Goal: Task Accomplishment & Management: Use online tool/utility

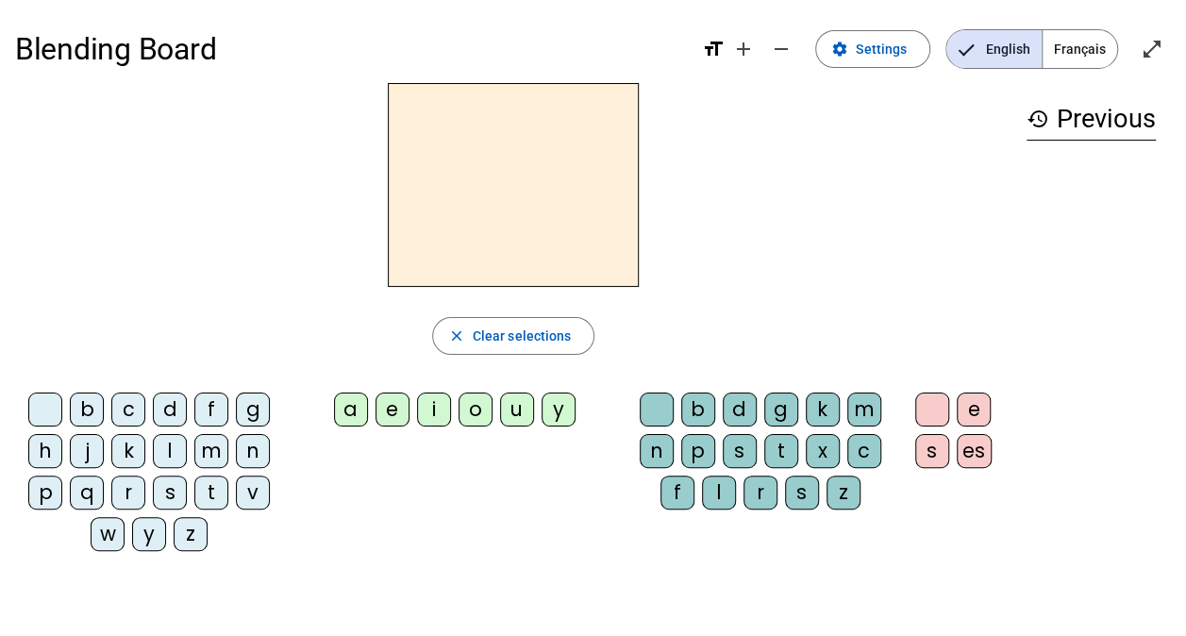
click at [893, 43] on span "Settings" at bounding box center [881, 49] width 51 height 23
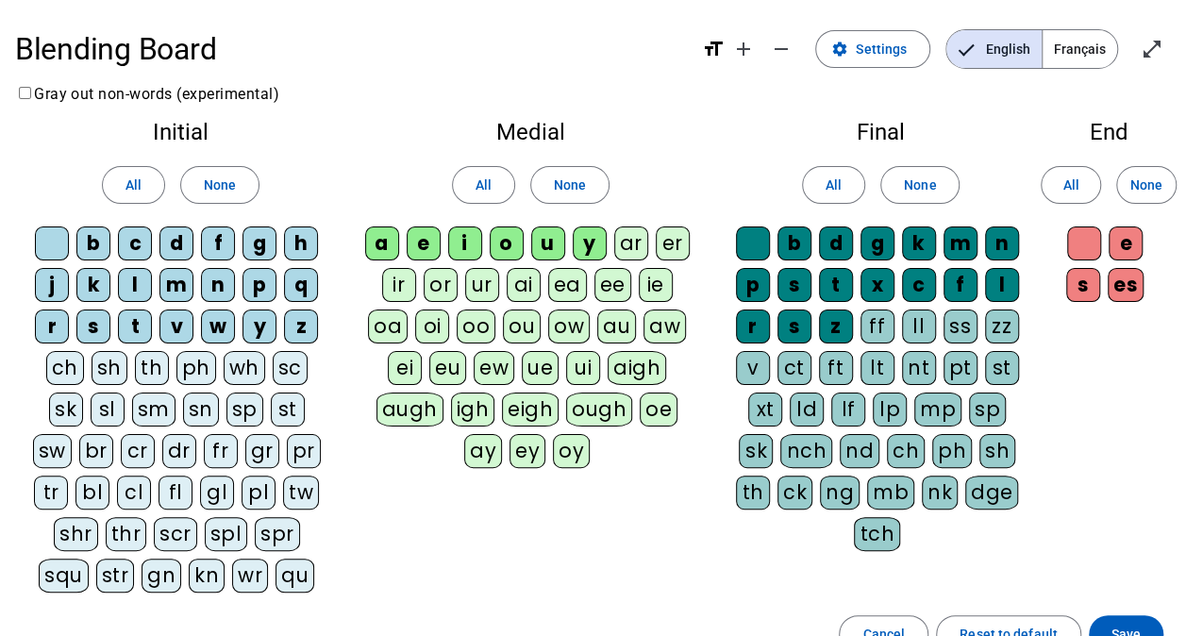
click at [1085, 46] on span "Français" at bounding box center [1080, 49] width 75 height 38
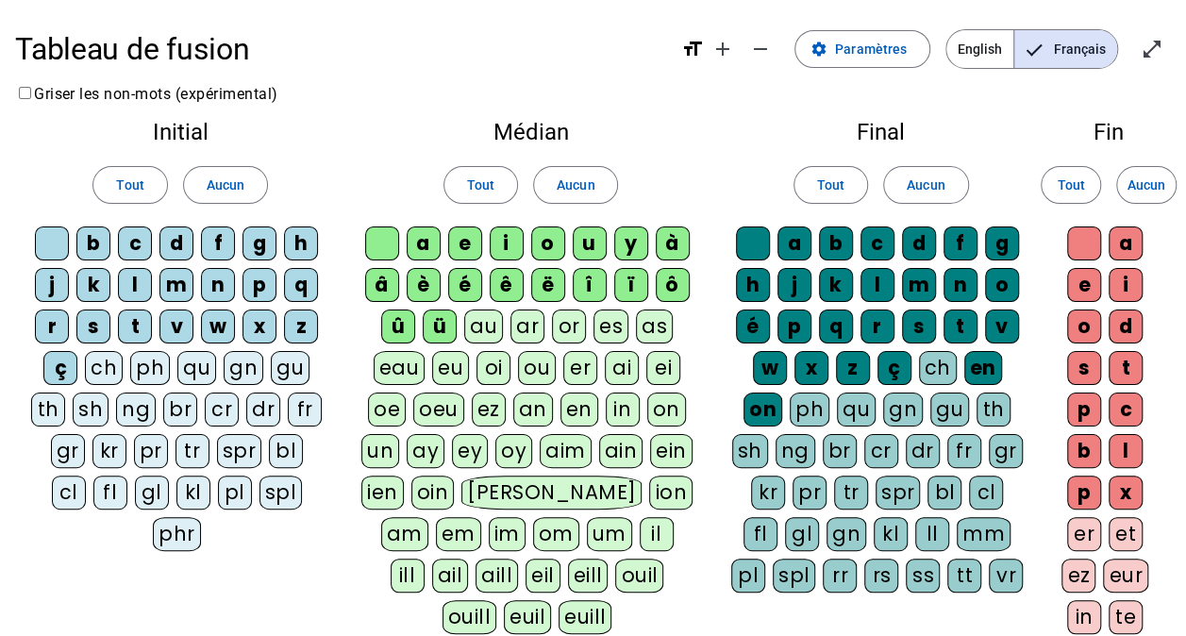
click at [1084, 569] on div "ez" at bounding box center [1079, 576] width 34 height 34
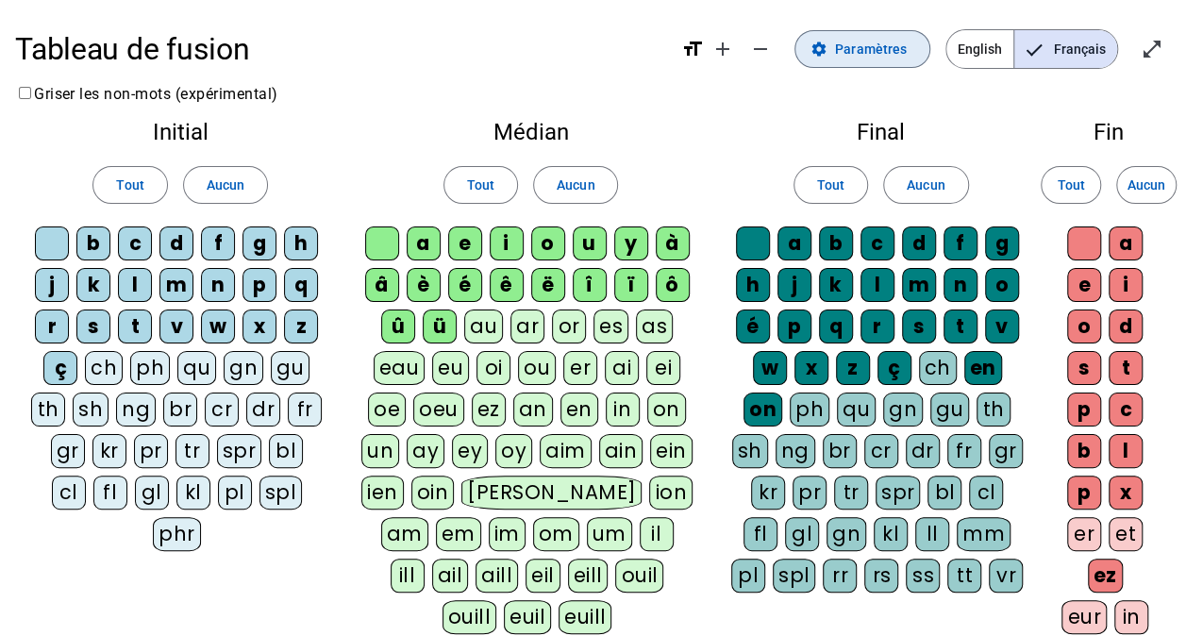
click at [898, 59] on span "Paramètres" at bounding box center [871, 49] width 72 height 23
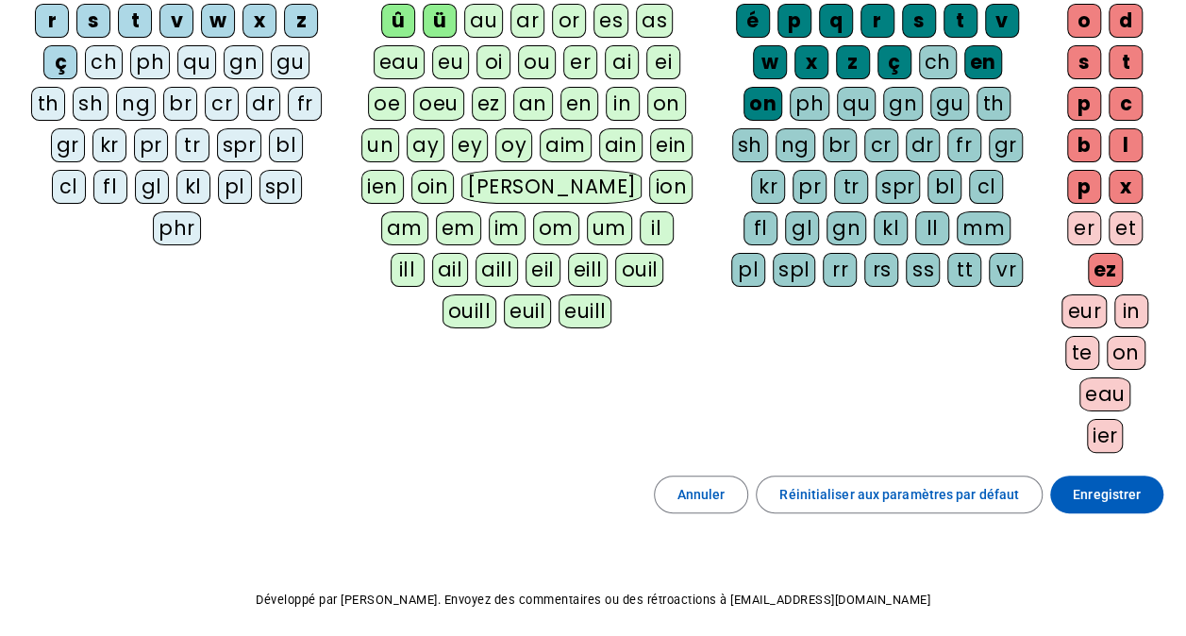
click at [1114, 495] on span "Enregistrer" at bounding box center [1107, 494] width 68 height 23
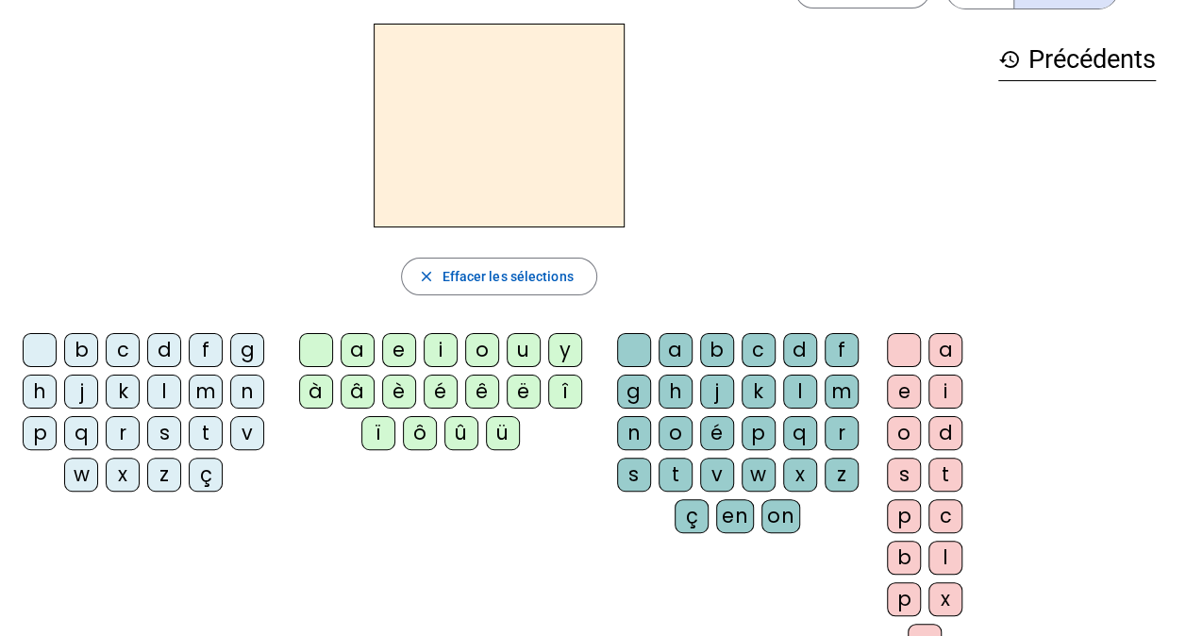
scroll to position [59, 0]
click at [243, 392] on div "n" at bounding box center [247, 393] width 34 height 34
click at [319, 343] on div at bounding box center [316, 351] width 34 height 34
click at [632, 347] on div at bounding box center [634, 351] width 34 height 34
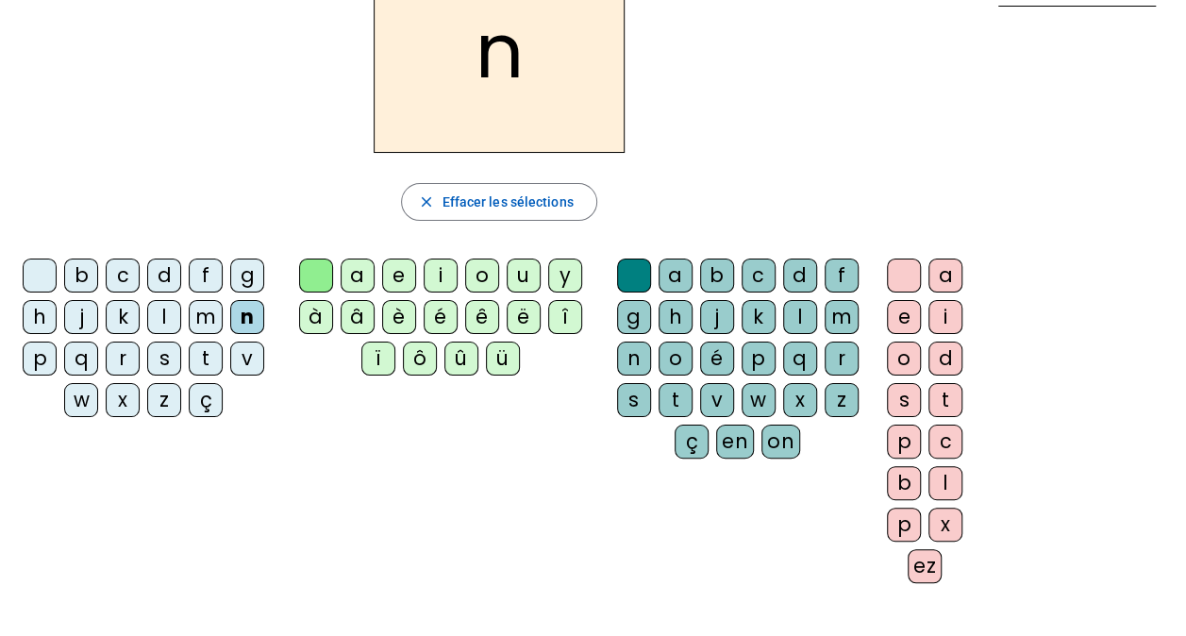
scroll to position [149, 0]
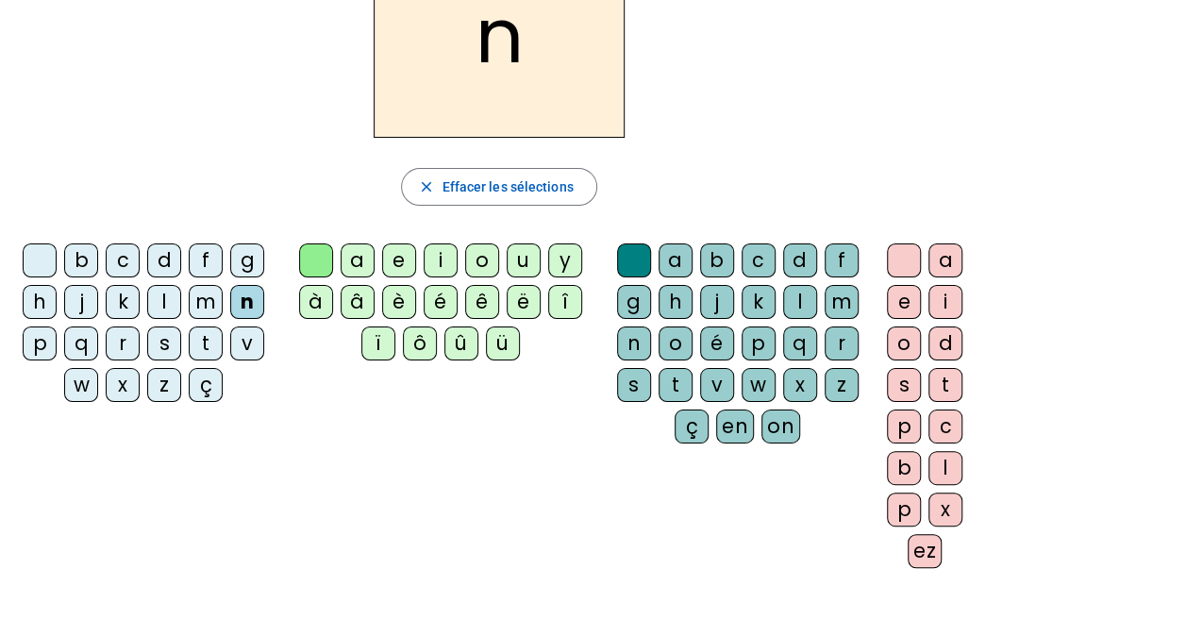
click at [917, 553] on div "ez" at bounding box center [925, 551] width 34 height 34
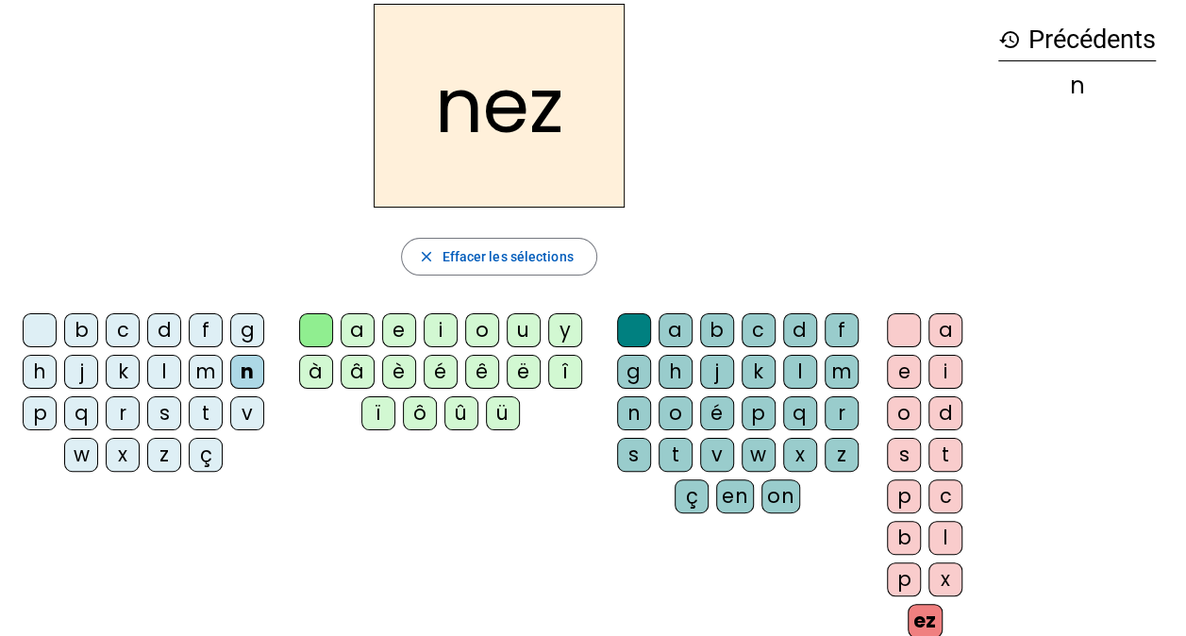
scroll to position [79, 0]
click at [161, 376] on div "l" at bounding box center [164, 372] width 34 height 34
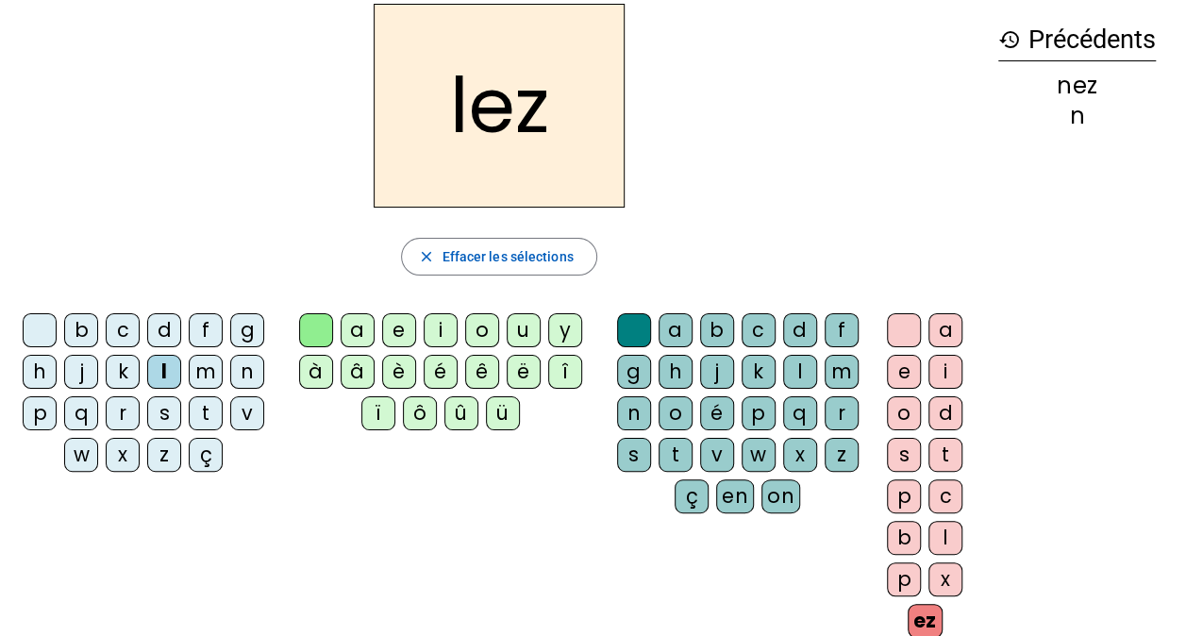
click at [355, 339] on div "a" at bounding box center [358, 330] width 34 height 34
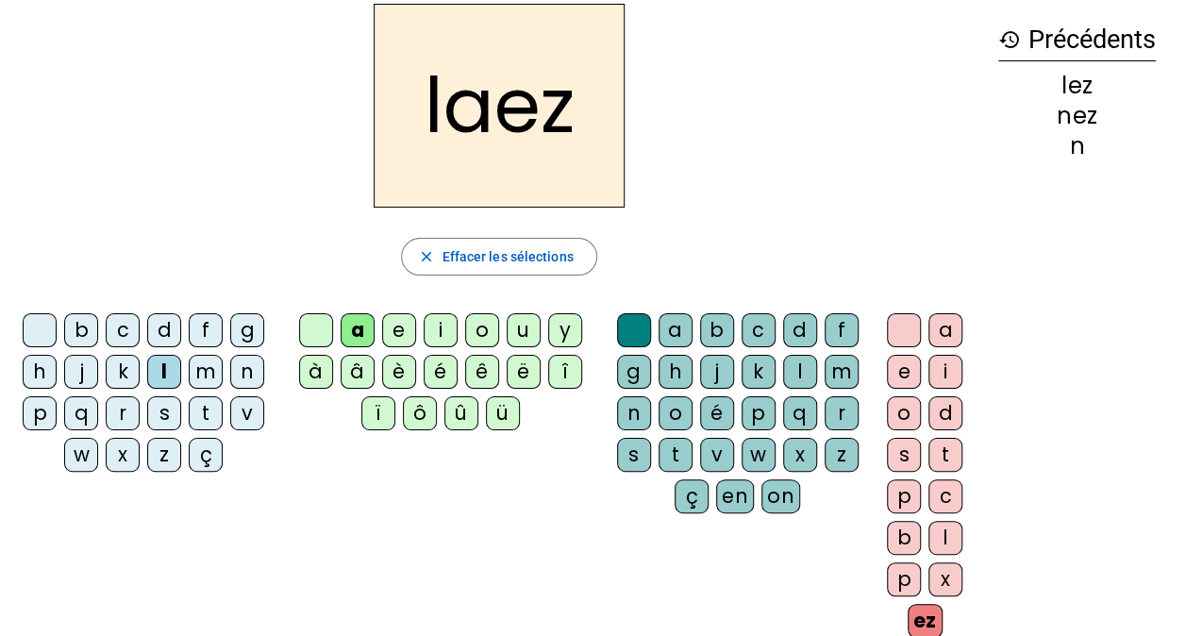
click at [919, 612] on div "ez" at bounding box center [925, 621] width 35 height 34
click at [489, 264] on span "Effacer les sélections" at bounding box center [507, 256] width 131 height 23
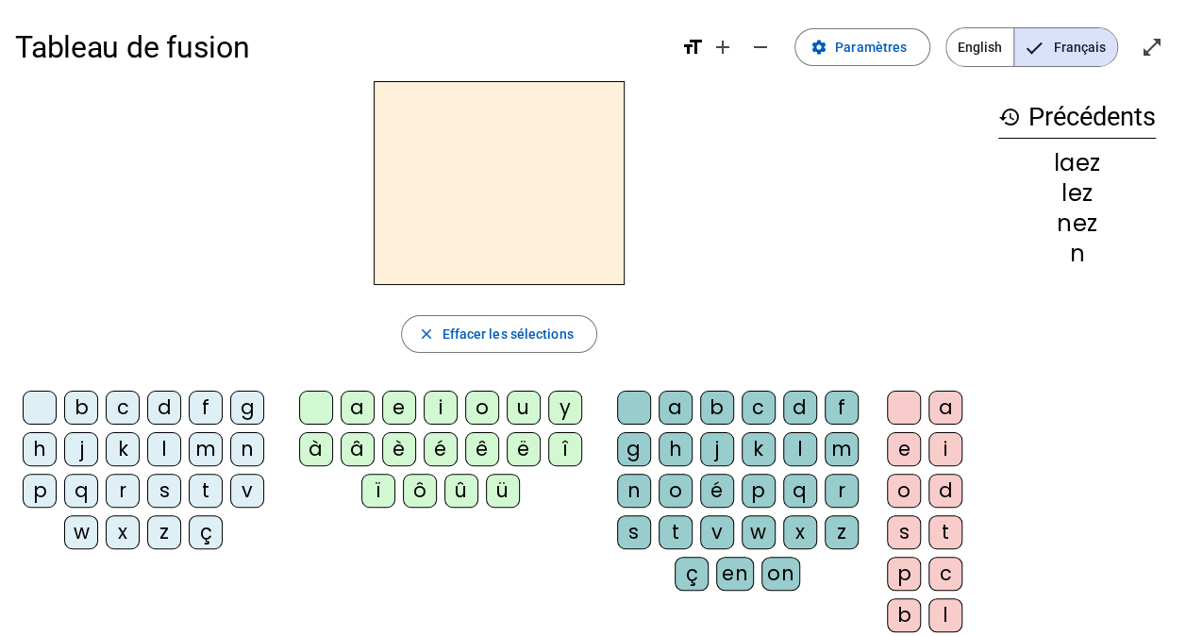
scroll to position [0, 0]
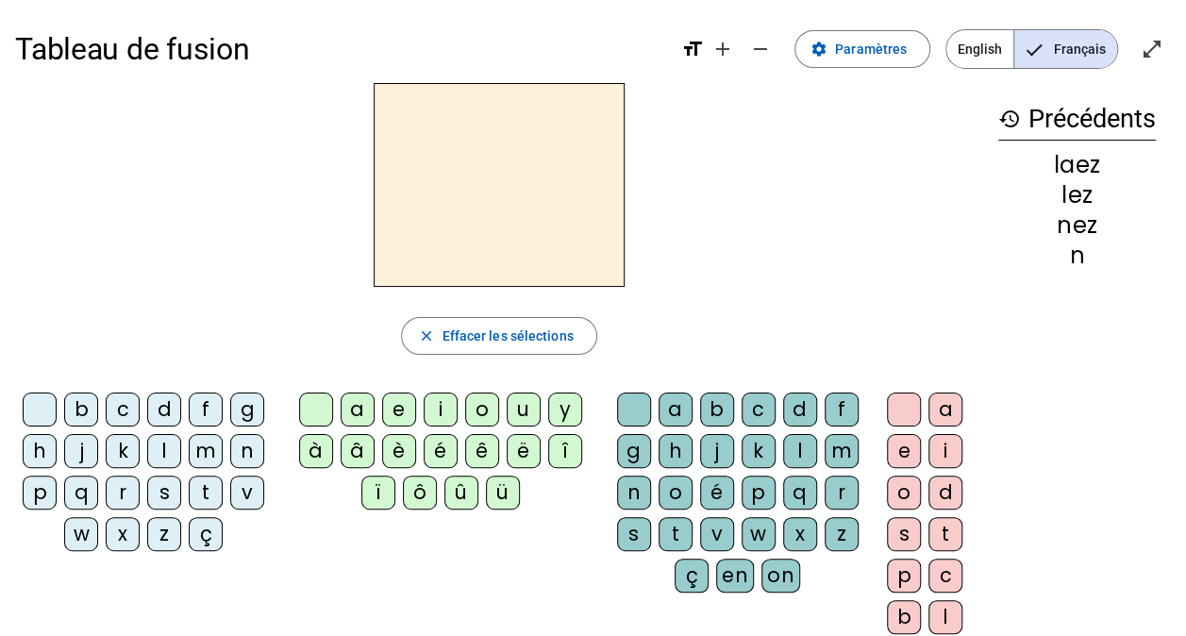
click at [861, 46] on span "Paramètres" at bounding box center [871, 49] width 72 height 23
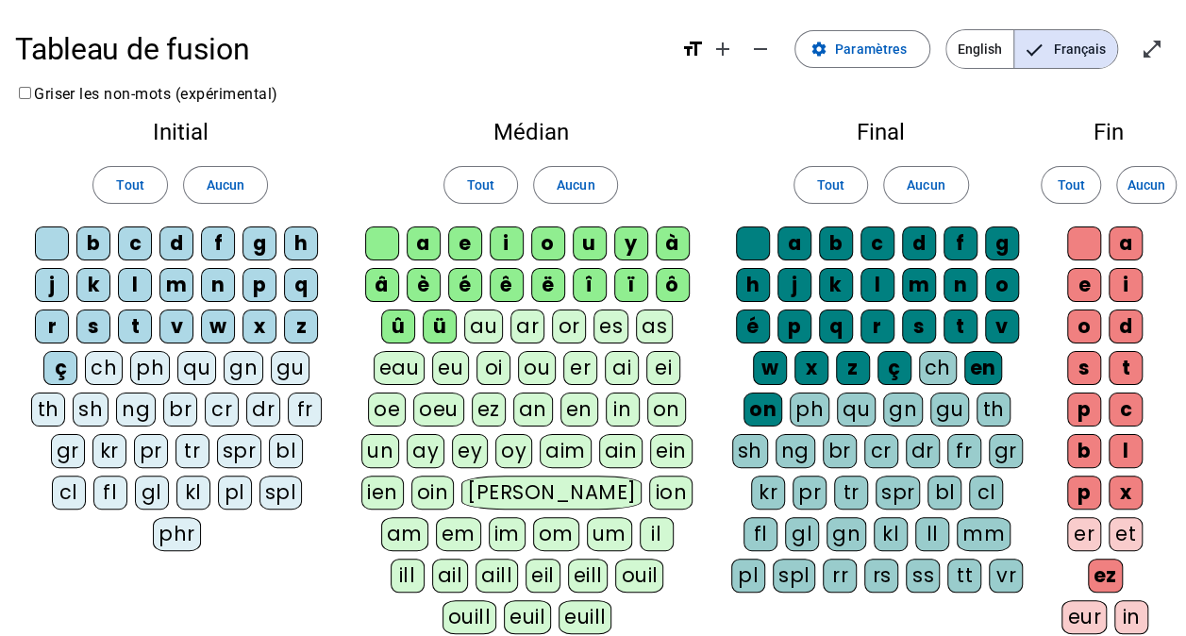
click at [1088, 569] on div "ez" at bounding box center [1105, 576] width 35 height 34
click at [1087, 534] on div "er" at bounding box center [1084, 534] width 34 height 34
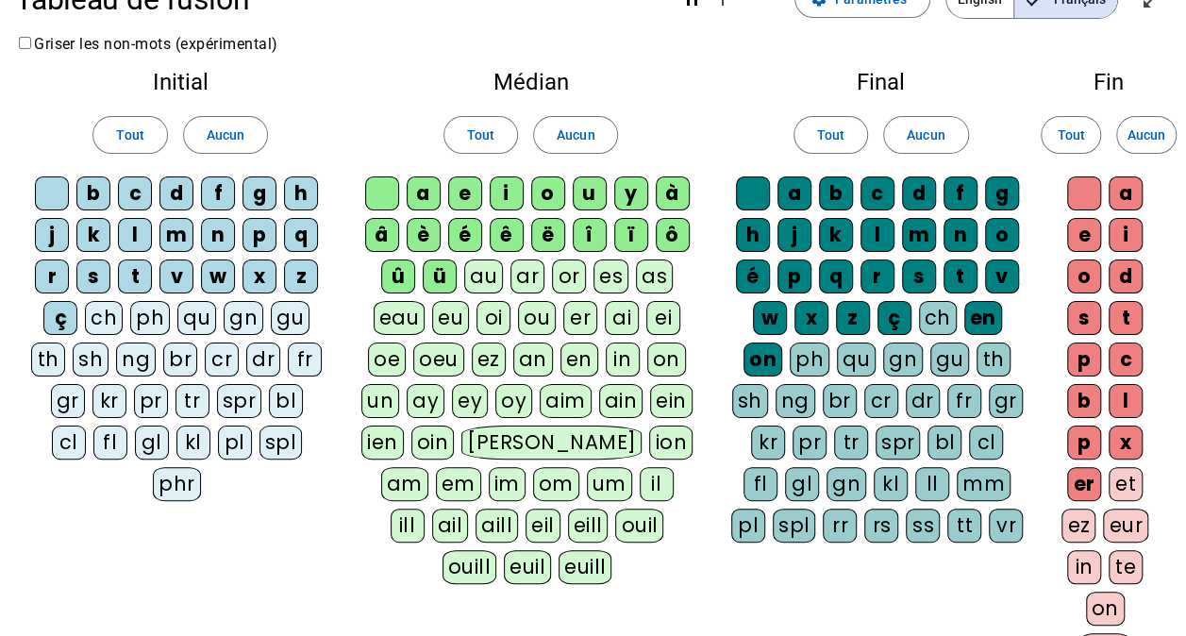
scroll to position [238, 0]
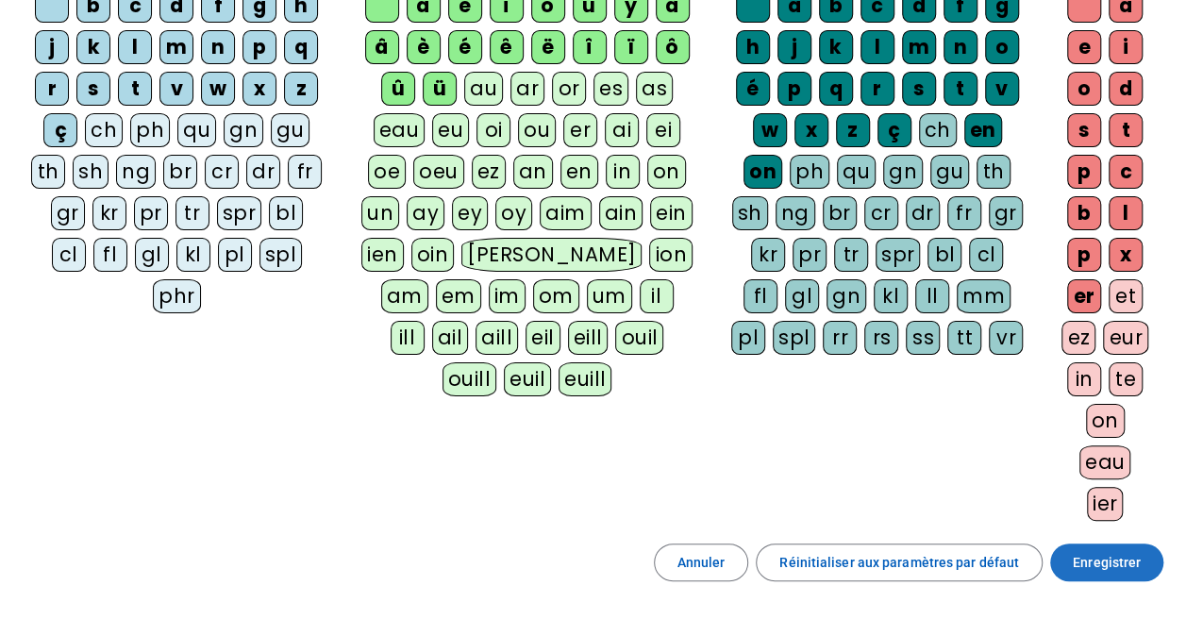
click at [1085, 551] on span "Enregistrer" at bounding box center [1107, 562] width 68 height 23
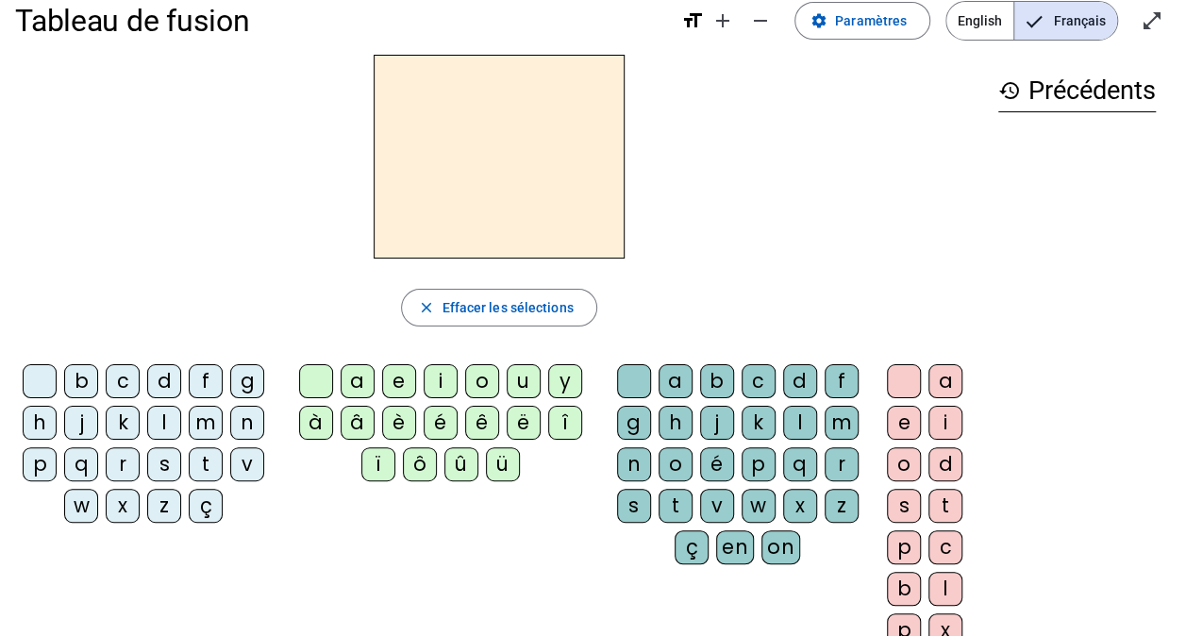
scroll to position [26, 0]
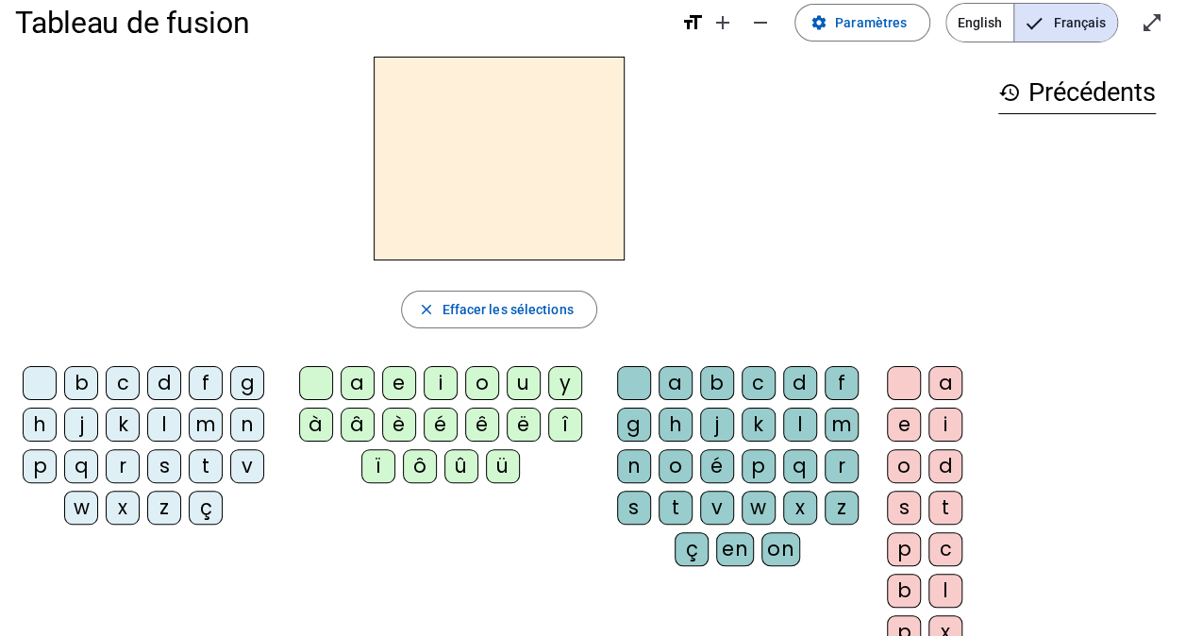
click at [862, 30] on span "Paramètres" at bounding box center [871, 22] width 72 height 23
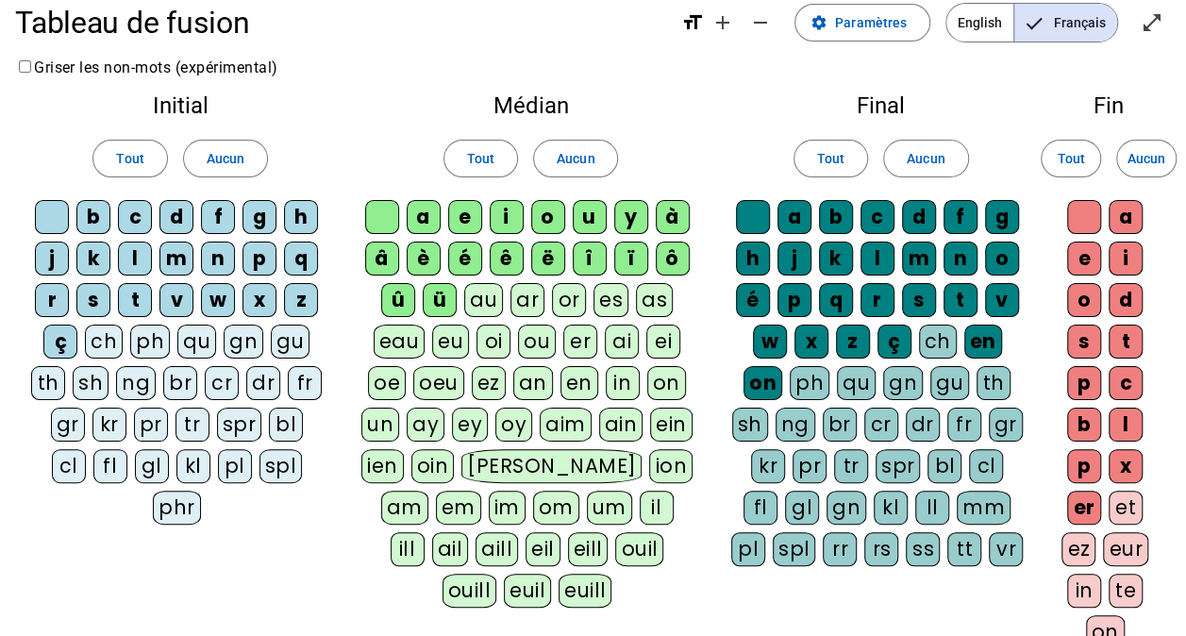
click at [399, 344] on div "eau" at bounding box center [400, 342] width 52 height 34
click at [487, 294] on div "au" at bounding box center [483, 300] width 39 height 34
click at [538, 377] on div "an" at bounding box center [533, 383] width 40 height 34
click at [573, 378] on div "en" at bounding box center [579, 383] width 38 height 34
click at [618, 379] on div "in" at bounding box center [622, 383] width 34 height 34
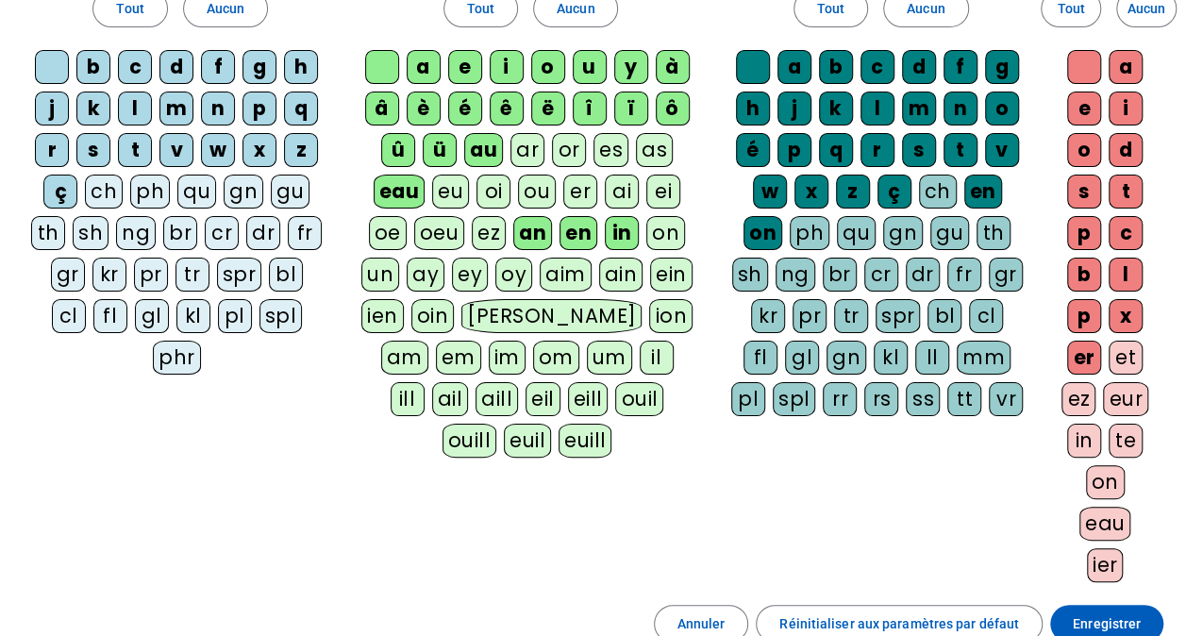
scroll to position [179, 0]
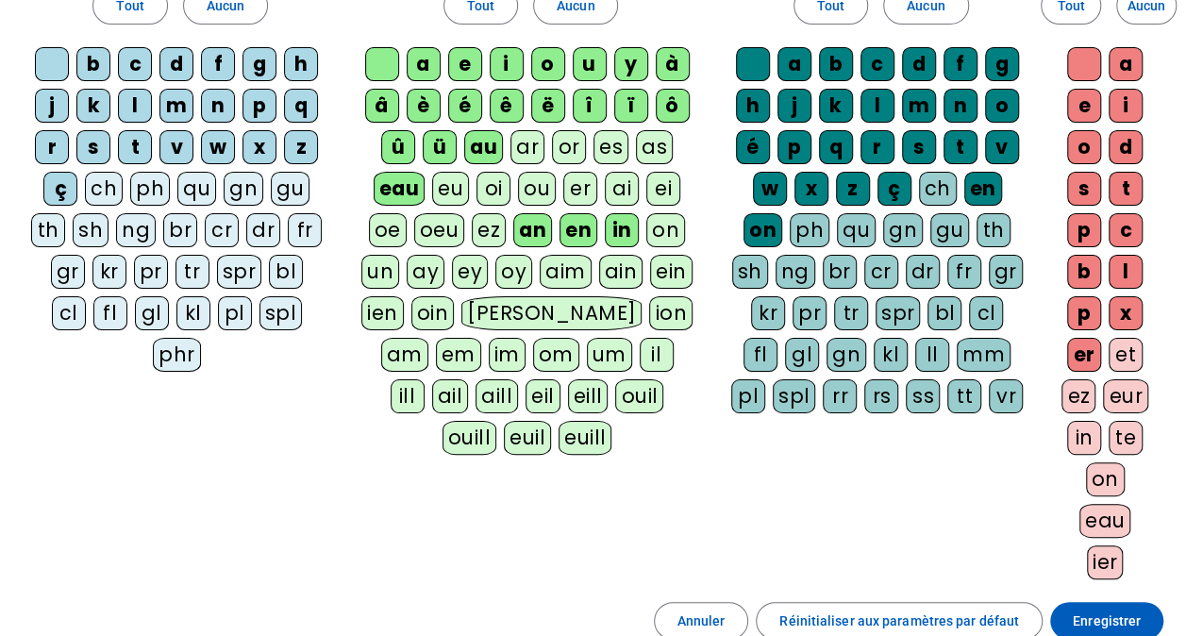
click at [1129, 600] on span at bounding box center [1106, 620] width 113 height 45
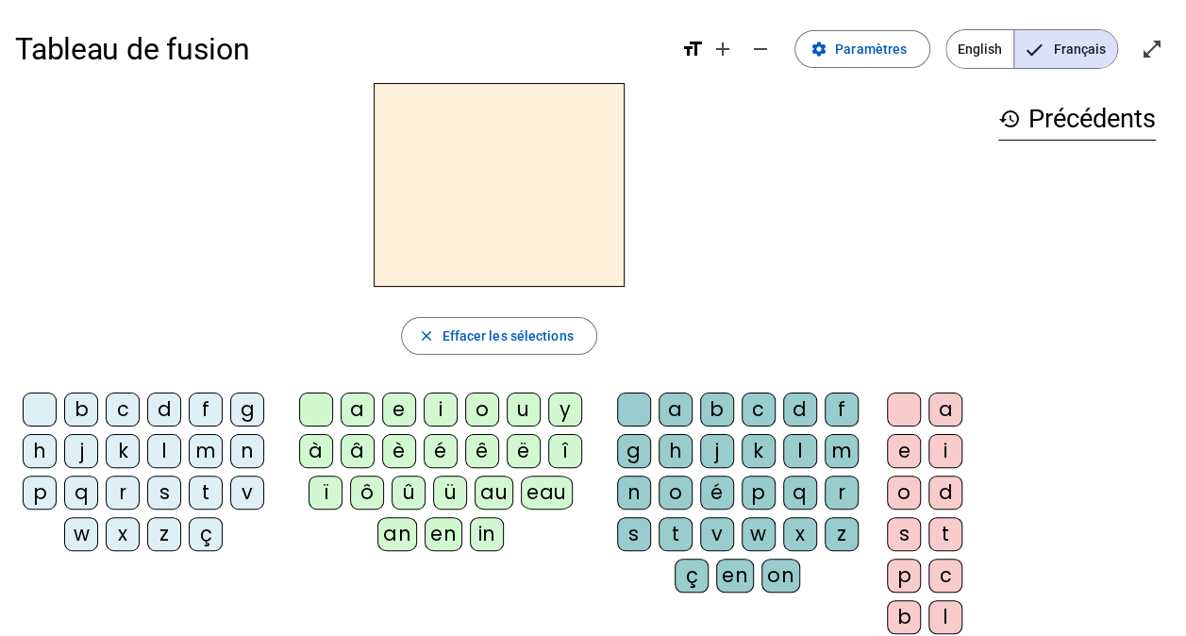
click at [86, 412] on div "b" at bounding box center [81, 410] width 34 height 34
click at [401, 455] on div "è" at bounding box center [399, 451] width 34 height 34
click at [672, 523] on div "t" at bounding box center [676, 534] width 34 height 34
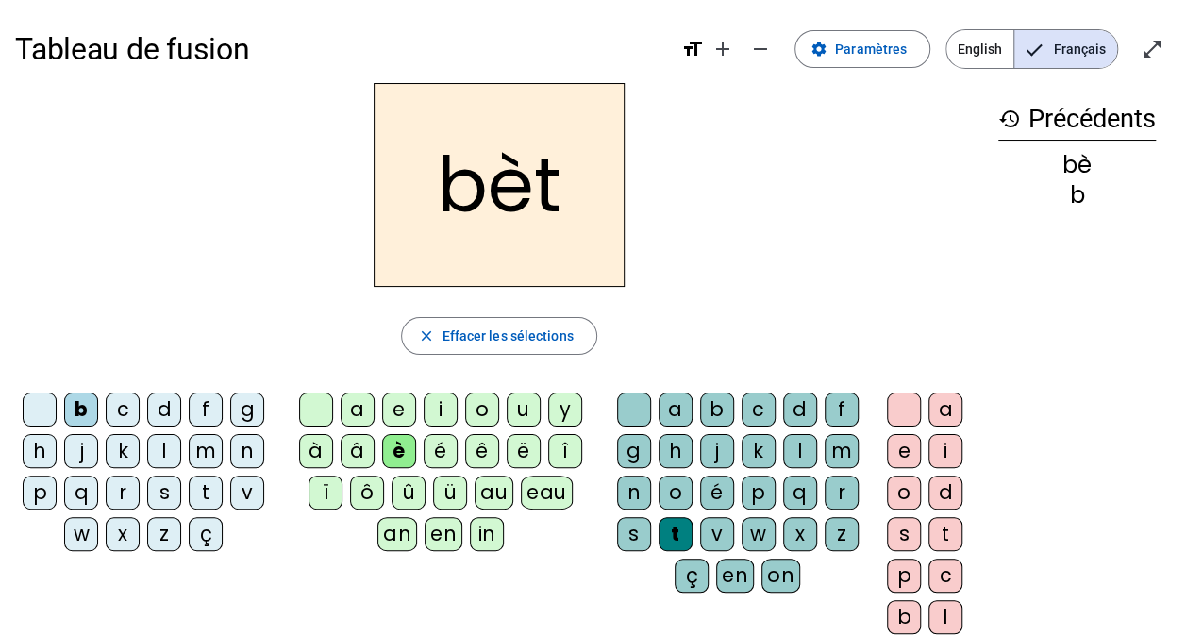
click at [906, 451] on div "e" at bounding box center [904, 451] width 34 height 34
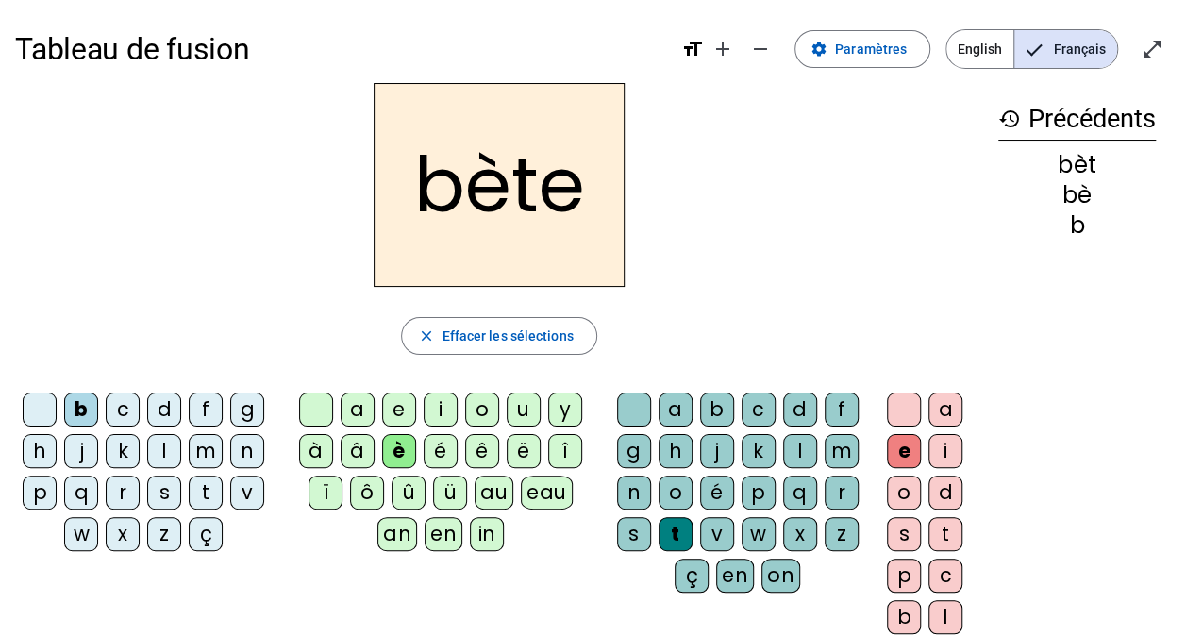
click at [199, 404] on div "f" at bounding box center [206, 410] width 34 height 34
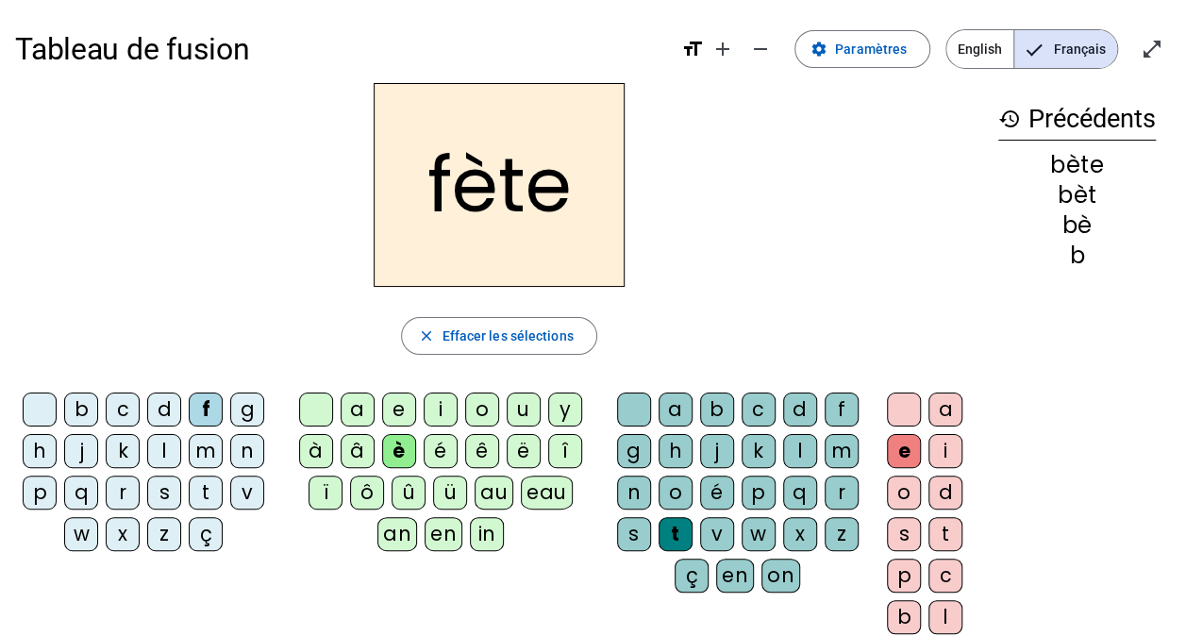
click at [202, 491] on div "t" at bounding box center [206, 493] width 34 height 34
click at [361, 410] on div "a" at bounding box center [358, 410] width 34 height 34
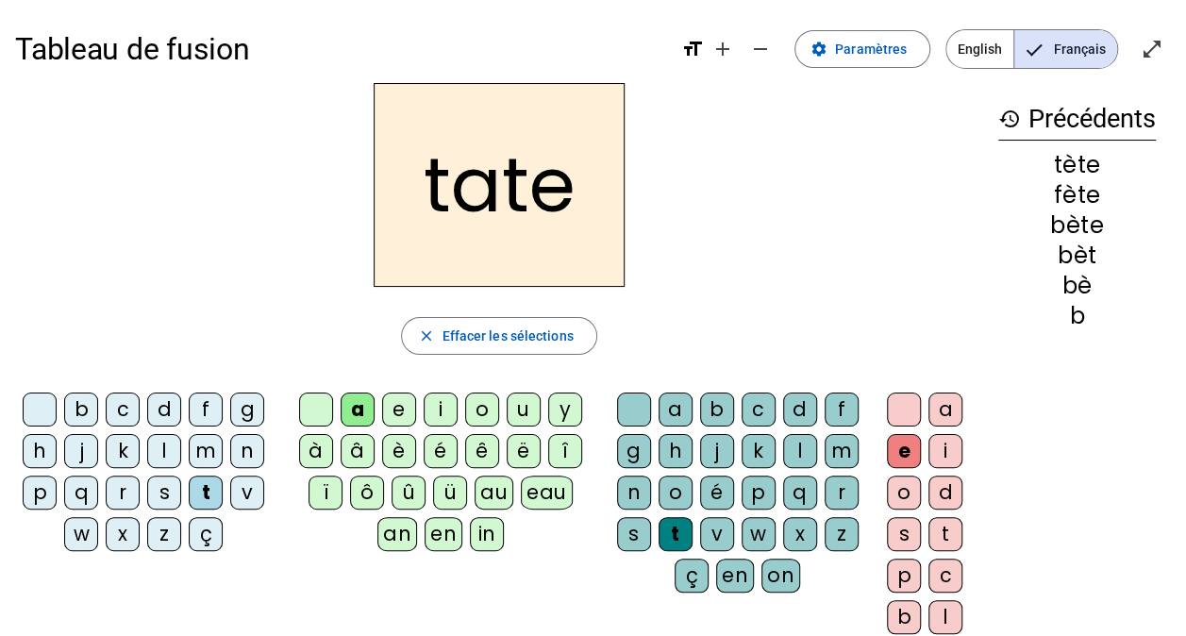
click at [632, 542] on div "s" at bounding box center [634, 534] width 34 height 34
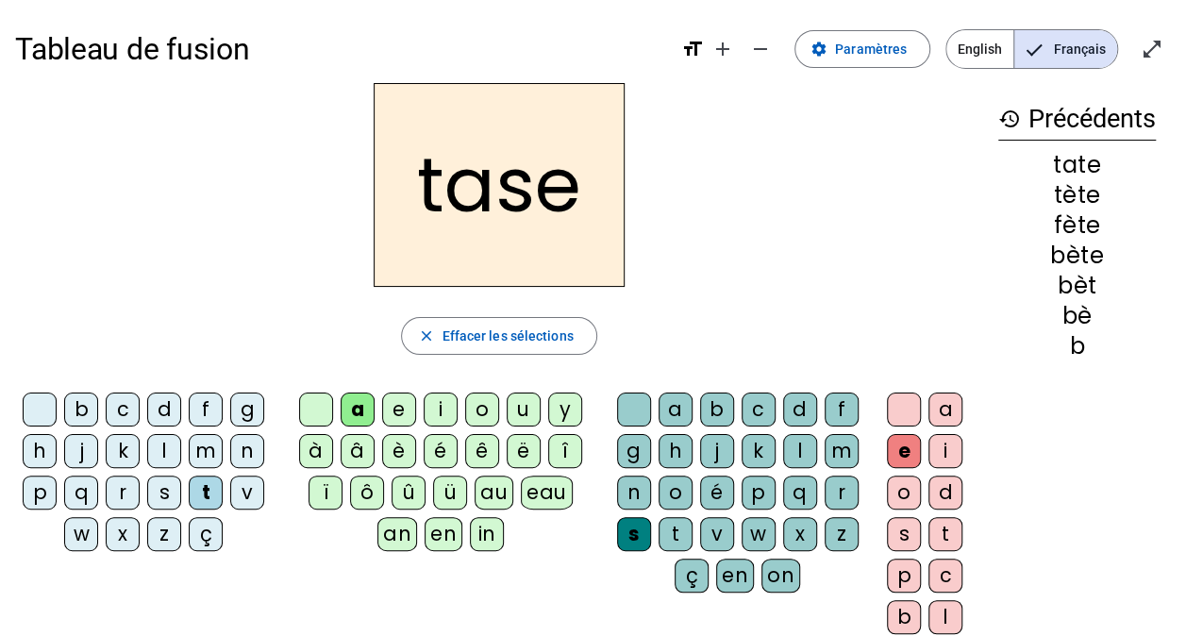
click at [243, 480] on div "v" at bounding box center [247, 493] width 34 height 34
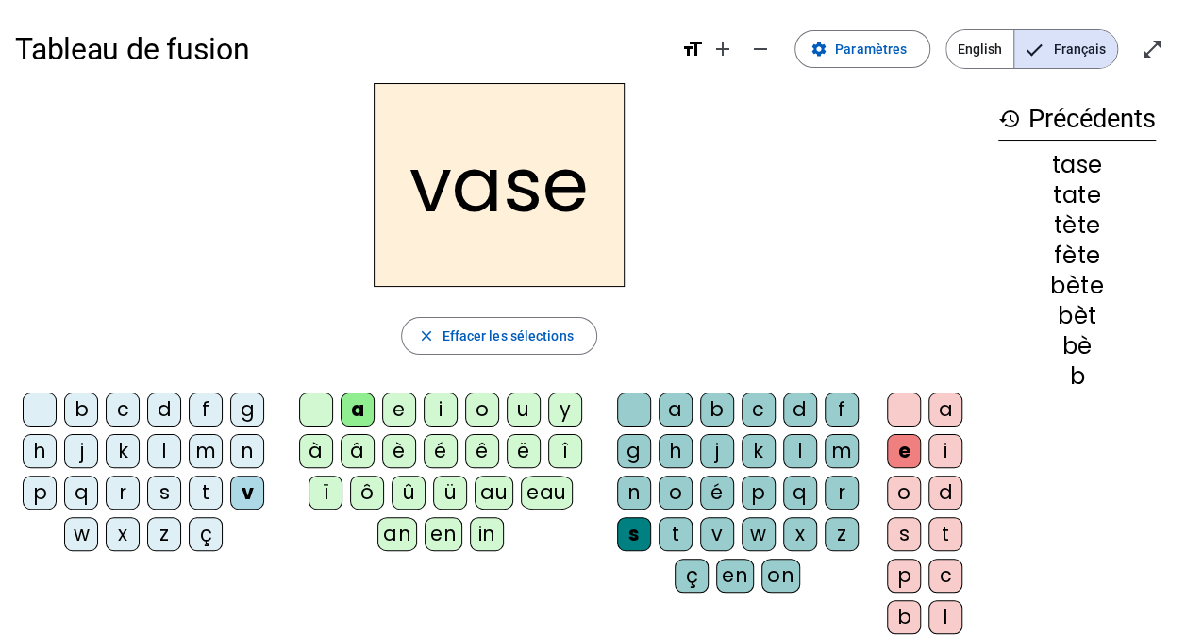
click at [69, 400] on div "b" at bounding box center [81, 410] width 34 height 34
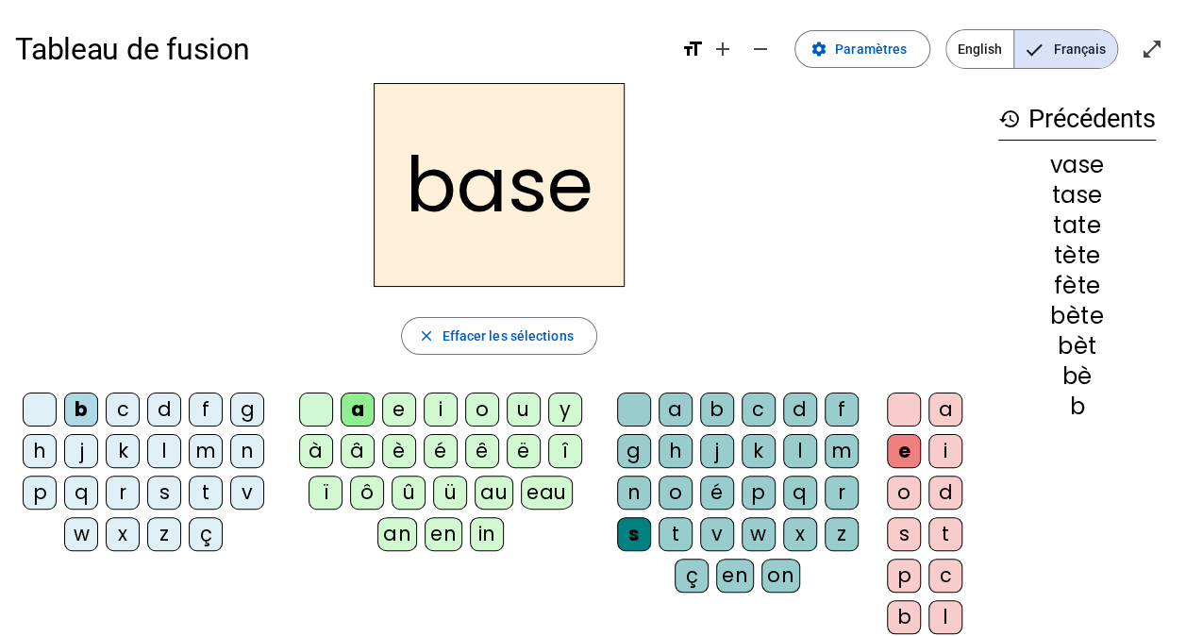
click at [891, 404] on div at bounding box center [904, 410] width 34 height 34
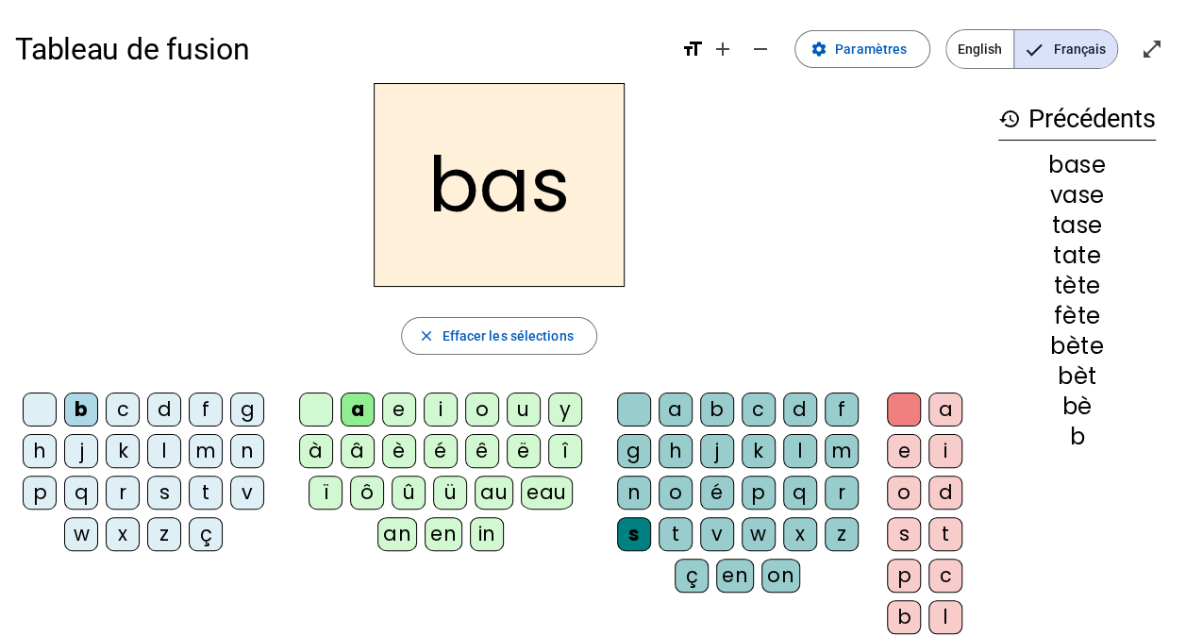
click at [34, 483] on div "p" at bounding box center [40, 493] width 34 height 34
click at [205, 495] on div "t" at bounding box center [206, 493] width 34 height 34
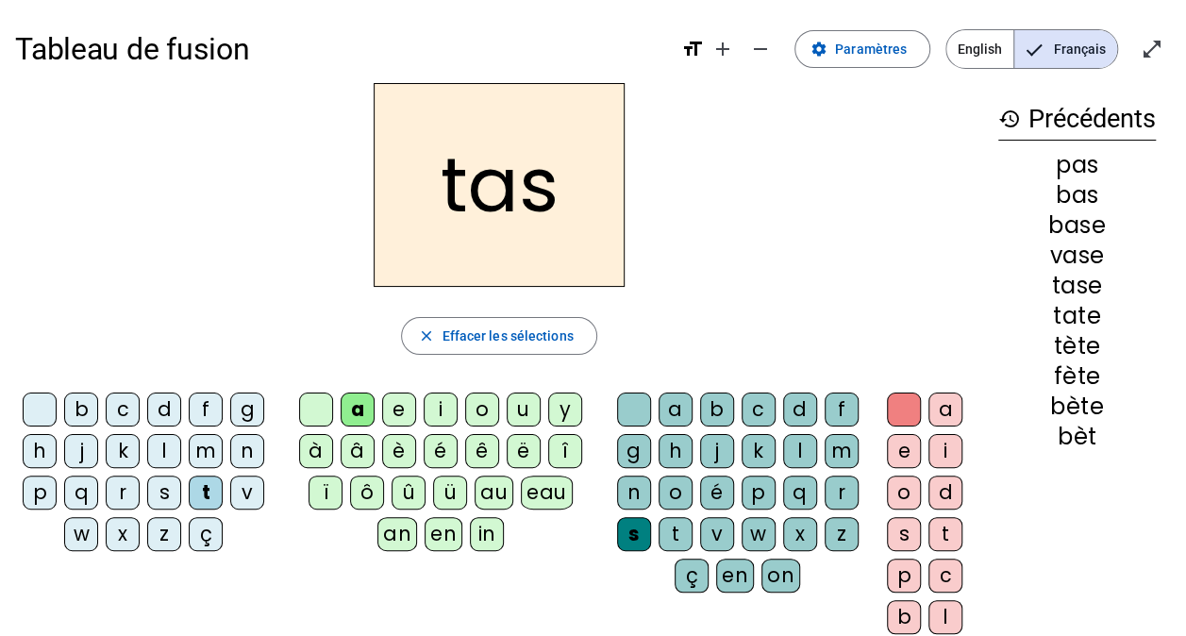
click at [640, 538] on div "s" at bounding box center [634, 534] width 34 height 34
click at [640, 413] on div at bounding box center [634, 410] width 34 height 34
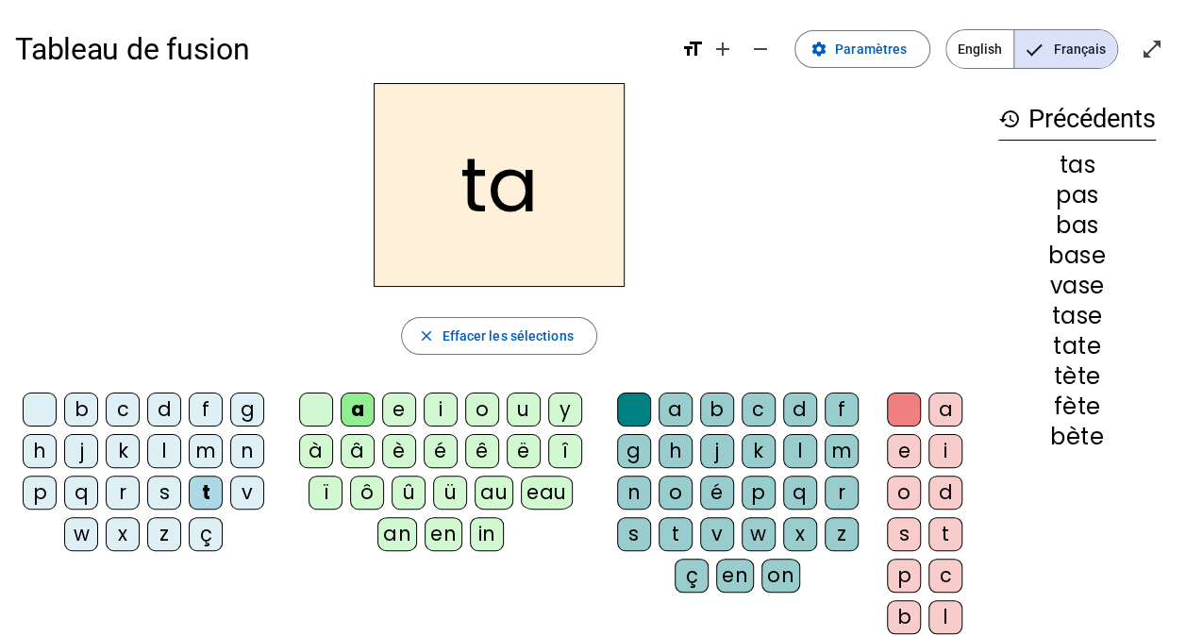
click at [209, 447] on div "m" at bounding box center [206, 451] width 34 height 34
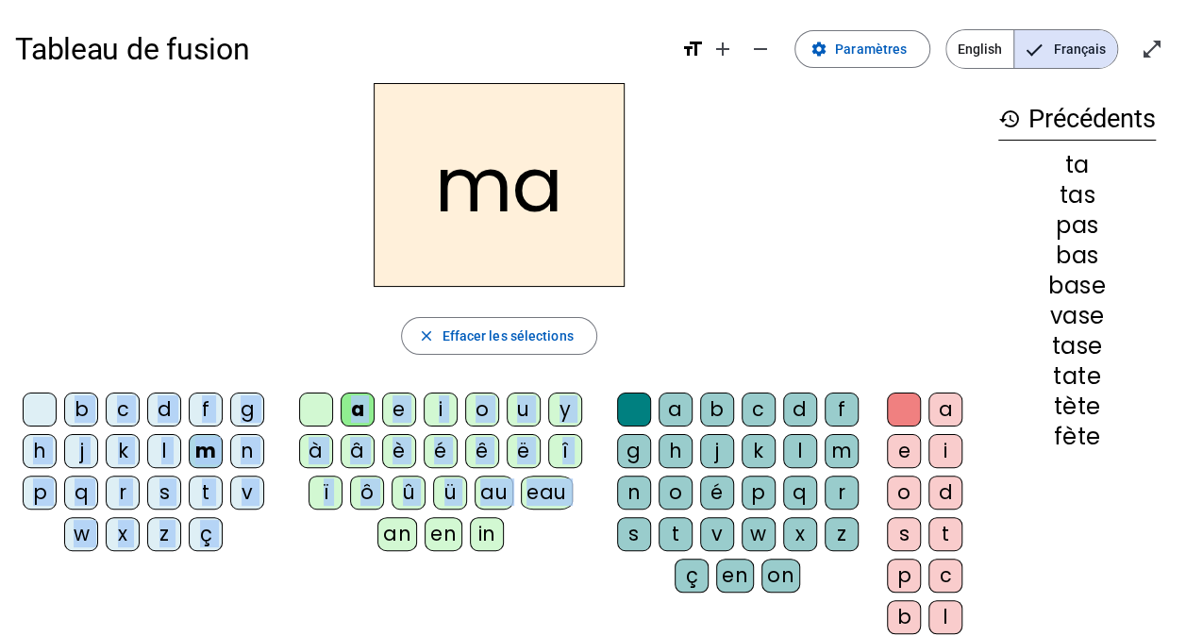
drag, startPoint x: 564, startPoint y: 529, endPoint x: 697, endPoint y: 314, distance: 253.0
click at [697, 314] on div "ma close [PERSON_NAME] les sélections b c d f g h j k l m n p q r s t v w x z ç…" at bounding box center [499, 407] width 968 height 649
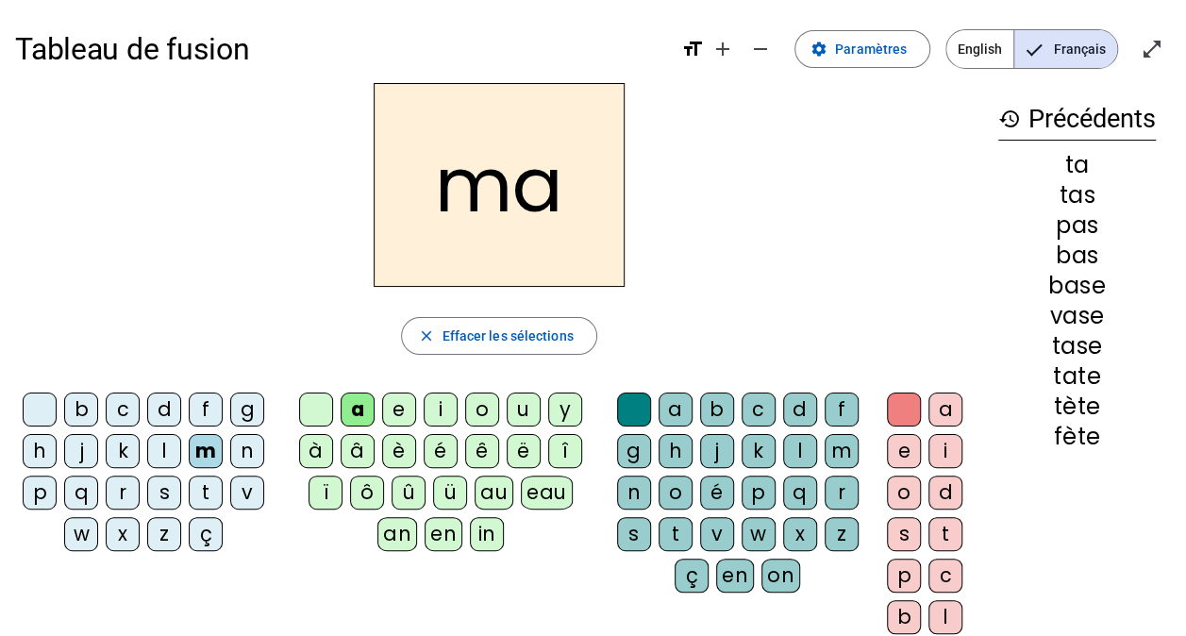
click at [697, 314] on div "ma close [PERSON_NAME] les sélections b c d f g h j k l m n p q r s t v w x z ç…" at bounding box center [499, 407] width 968 height 649
click at [446, 411] on div "i" at bounding box center [441, 410] width 34 height 34
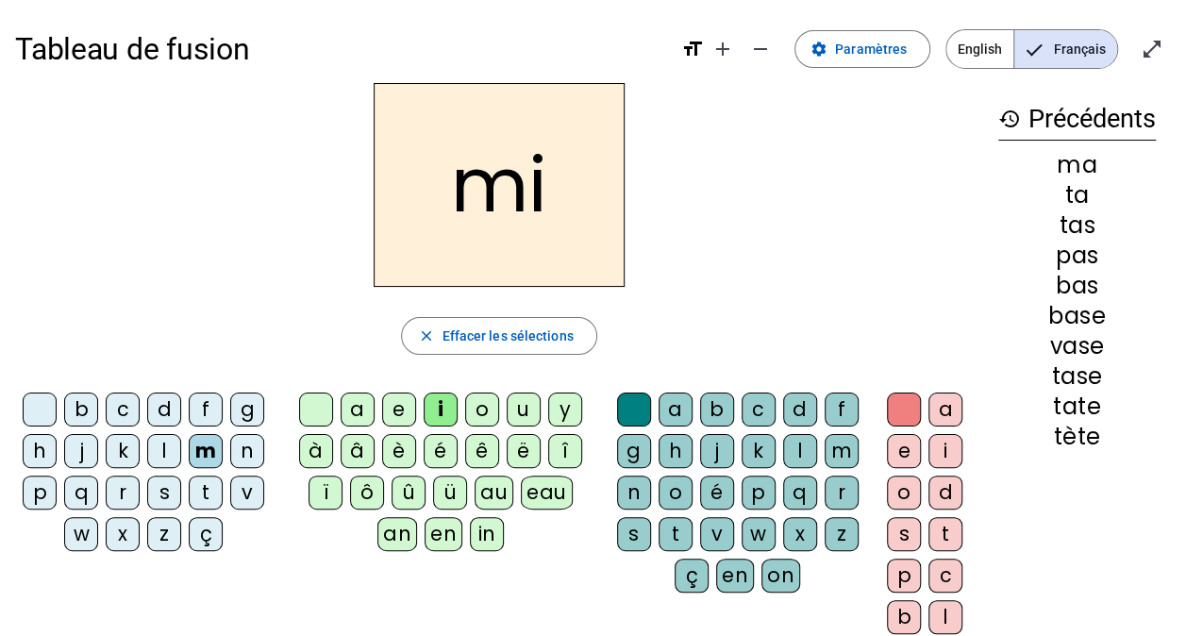
click at [637, 497] on div "n" at bounding box center [634, 493] width 34 height 34
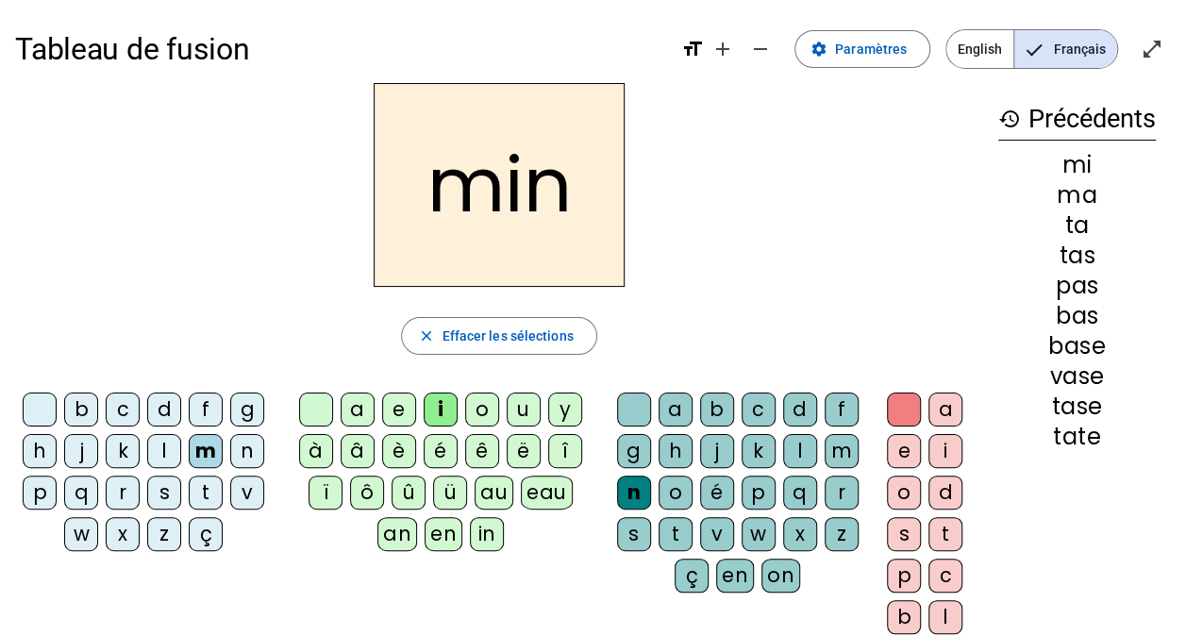
click at [208, 402] on div "f" at bounding box center [206, 410] width 34 height 34
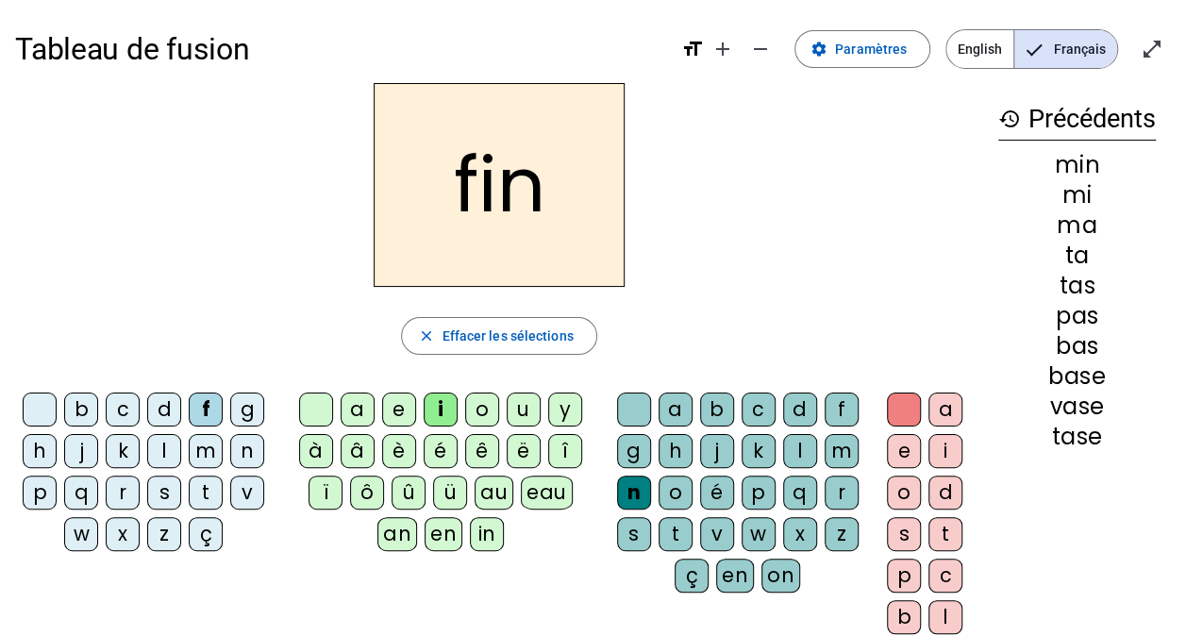
click at [166, 455] on div "l" at bounding box center [164, 451] width 34 height 34
